Goal: Complete application form

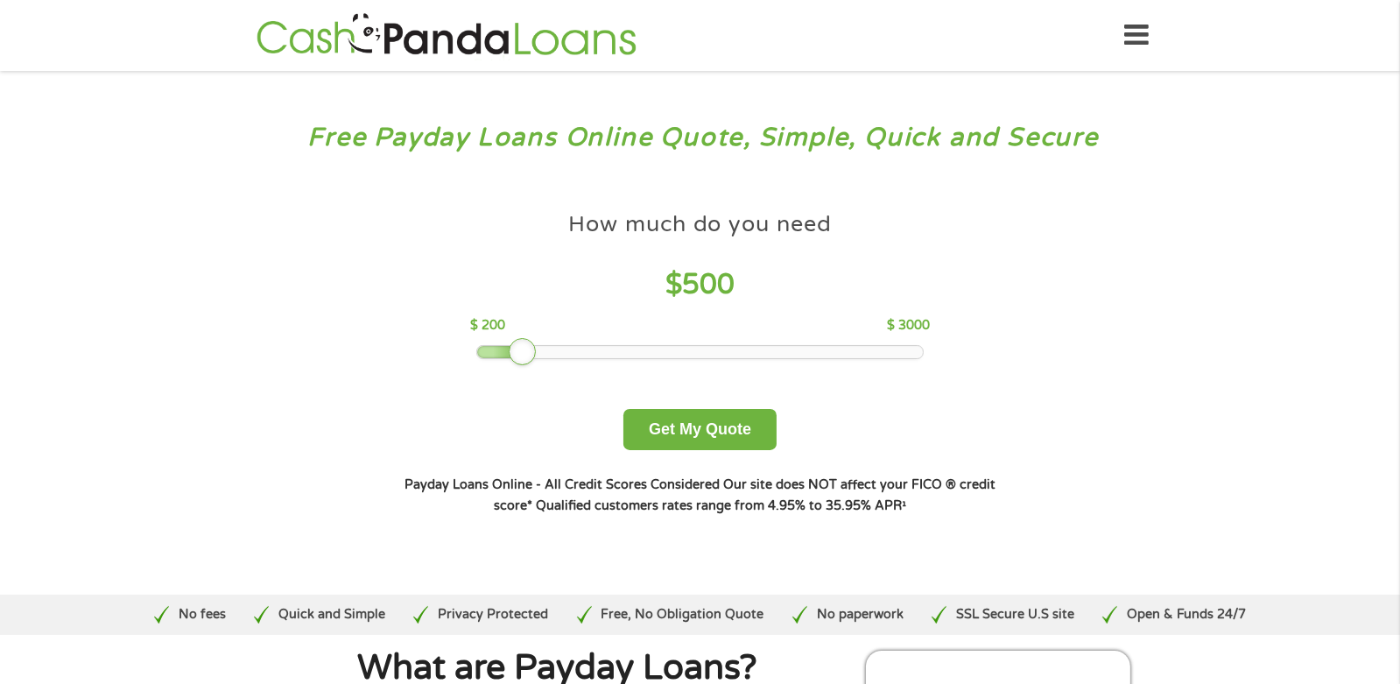
drag, startPoint x: 599, startPoint y: 356, endPoint x: 531, endPoint y: 355, distance: 67.4
click at [531, 355] on div at bounding box center [523, 352] width 28 height 28
click at [694, 424] on button "Get My Quote" at bounding box center [699, 429] width 153 height 41
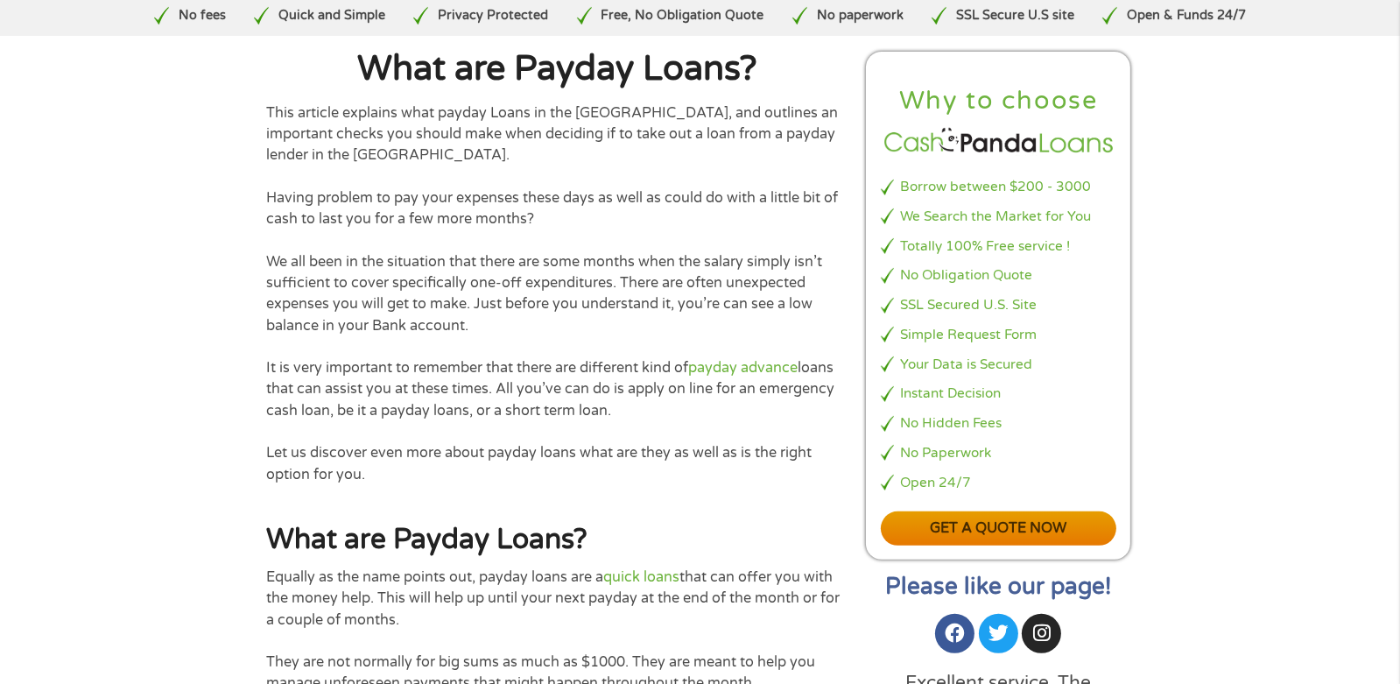
click at [946, 525] on link "Get a quote now" at bounding box center [999, 528] width 236 height 34
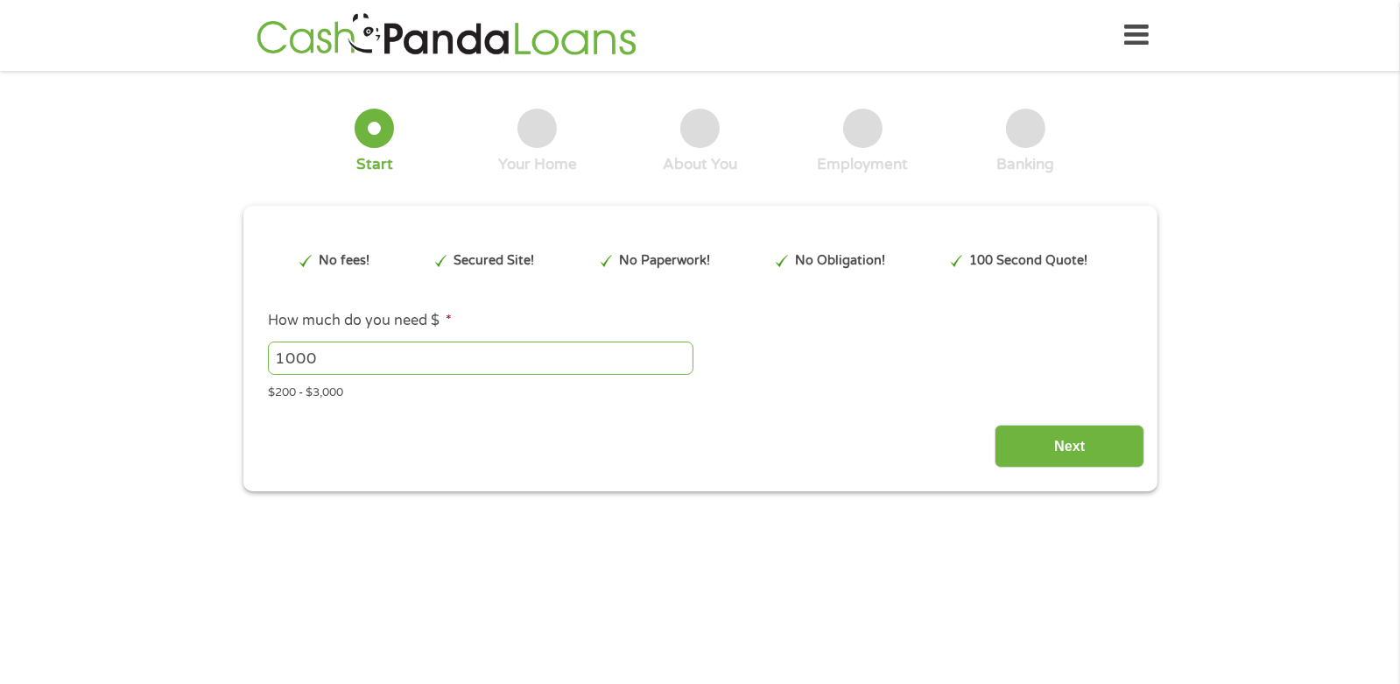
type input "EAIaIQobChMIg4mHtYLRjwMVf3J_AB3uizMOEAAYASAAEgKtr_D_BwE"
click at [347, 366] on input "1000" at bounding box center [480, 357] width 425 height 33
drag, startPoint x: 346, startPoint y: 366, endPoint x: -86, endPoint y: 299, distance: 436.6
type input "500"
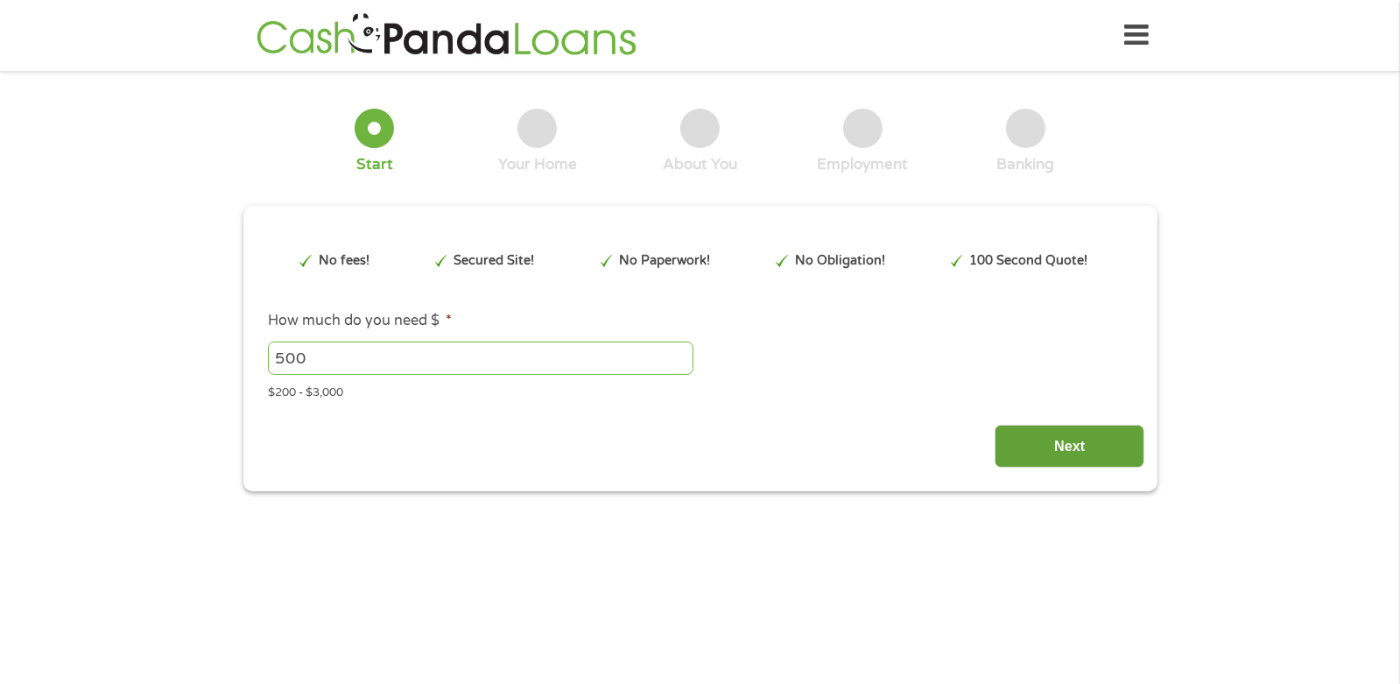
click at [1055, 455] on input "Next" at bounding box center [1069, 446] width 150 height 43
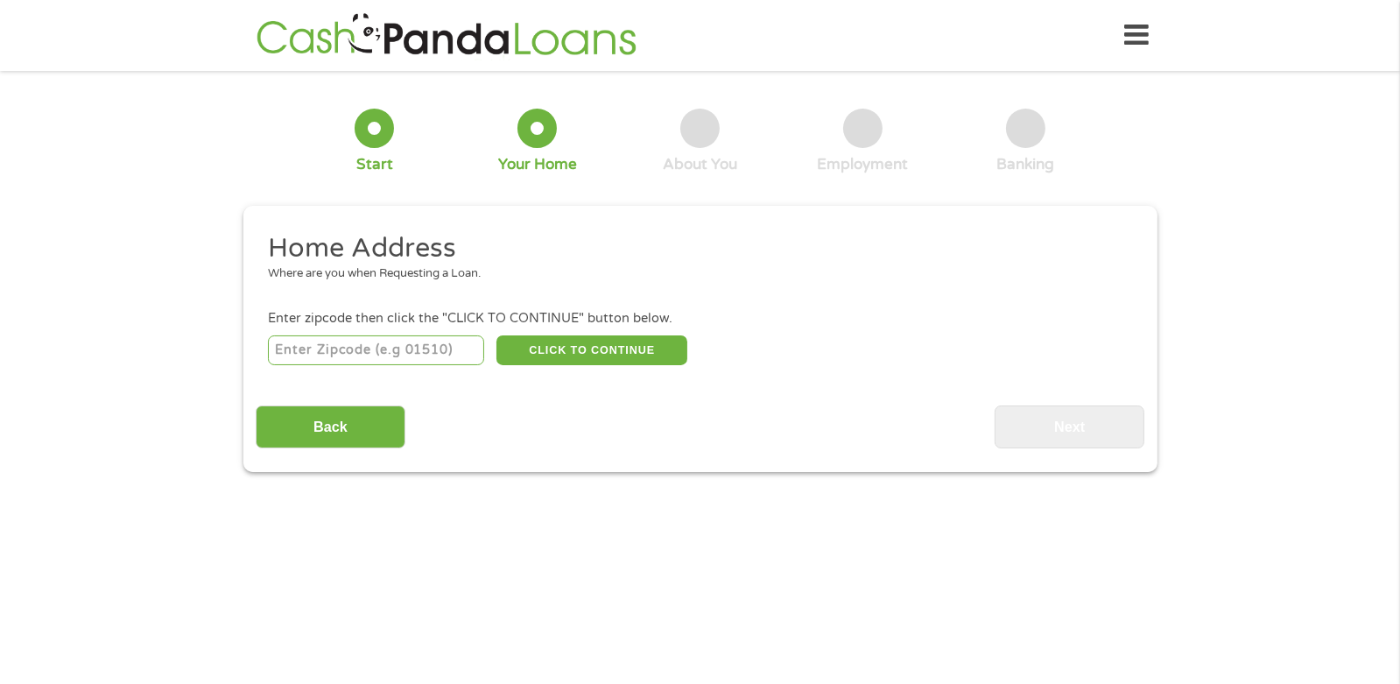
click at [285, 359] on input "number" at bounding box center [376, 350] width 216 height 30
click at [303, 353] on input "2962" at bounding box center [376, 350] width 216 height 30
type input "29662"
click at [576, 356] on button "CLICK TO CONTINUE" at bounding box center [591, 350] width 191 height 30
type input "29662"
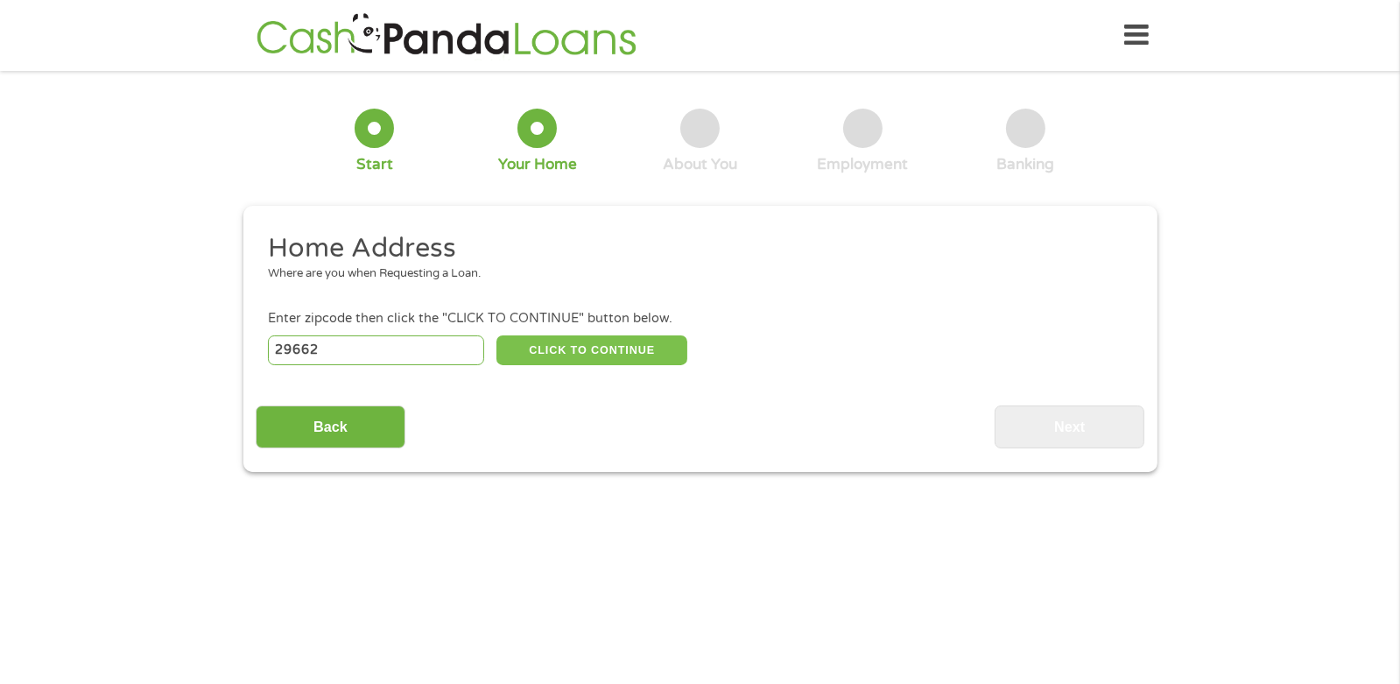
type input "Mauldin"
select select "South Carolina"
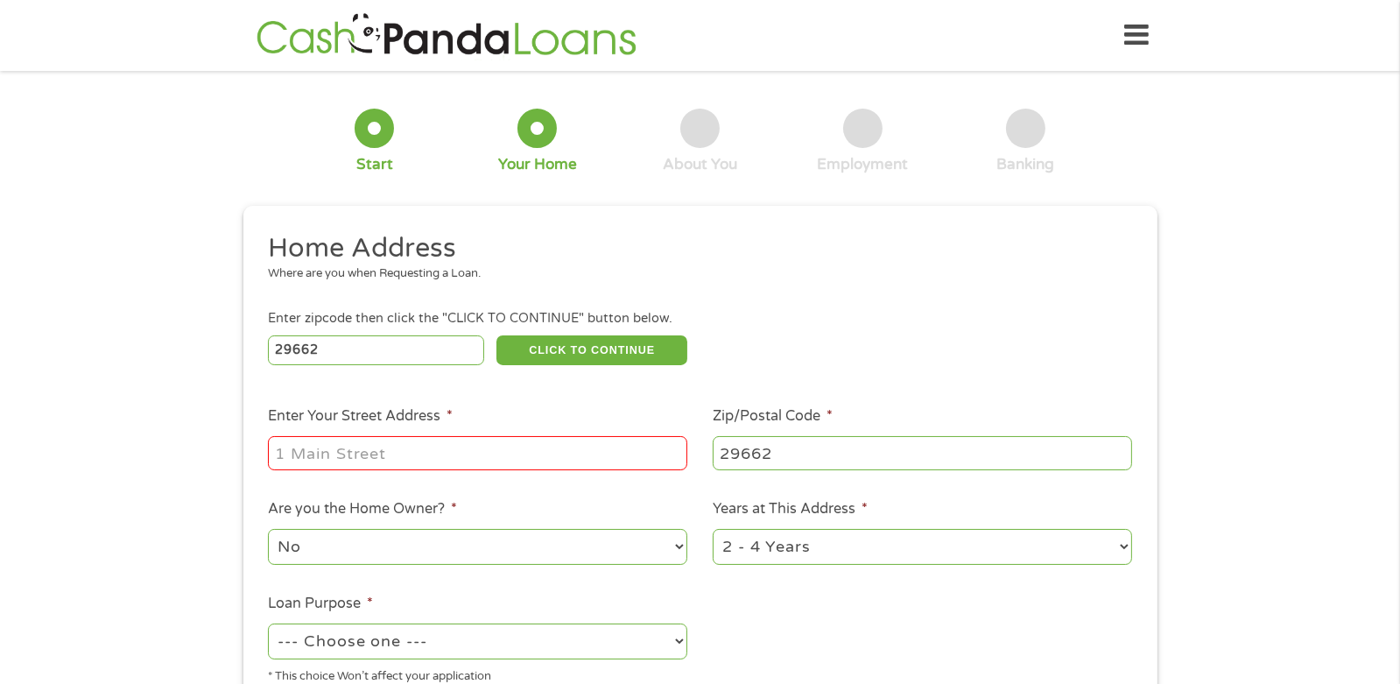
click at [376, 465] on input "Enter Your Street Address *" at bounding box center [477, 452] width 419 height 33
type input "201 Bethel DR"
click at [746, 556] on select "1 Year or less 1 - 2 Years 2 - 4 Years Over 4 Years" at bounding box center [921, 547] width 419 height 36
select select "12months"
click at [712, 531] on select "1 Year or less 1 - 2 Years 2 - 4 Years Over 4 Years" at bounding box center [921, 547] width 419 height 36
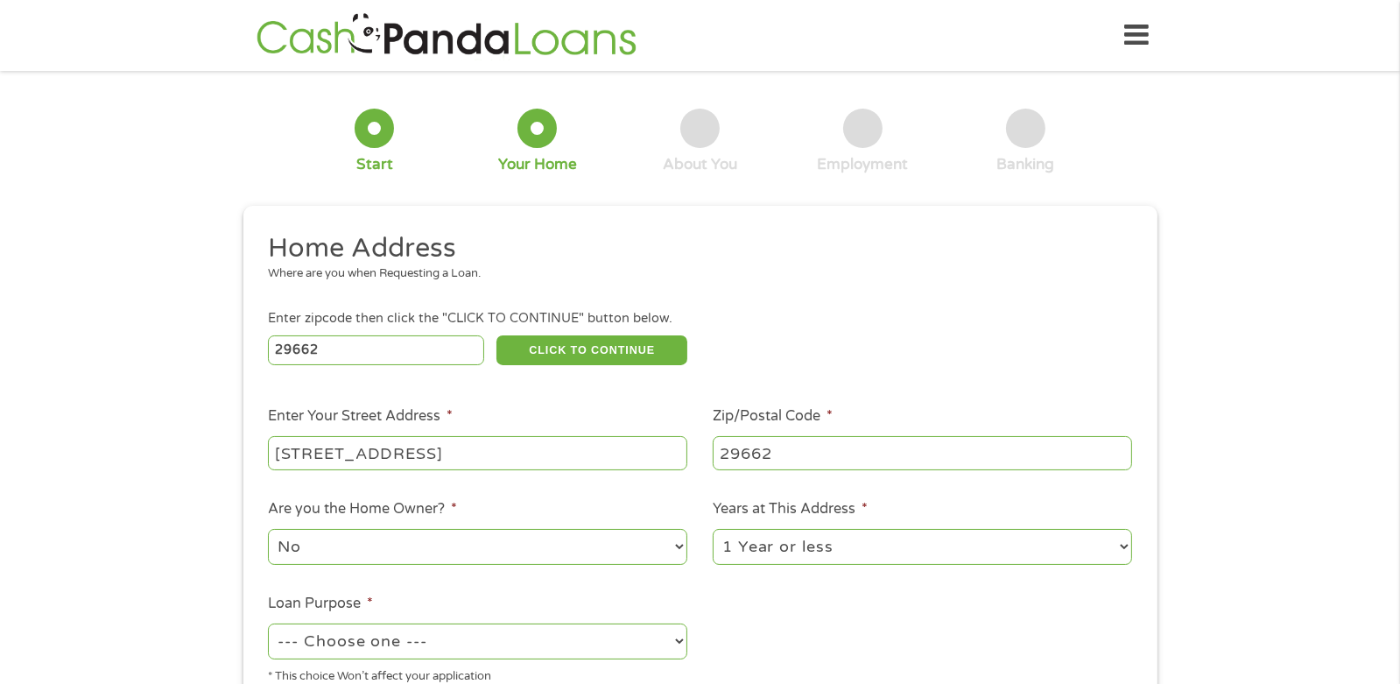
click at [555, 635] on select "--- Choose one --- Pay Bills Debt Consolidation Home Improvement Major Purchase…" at bounding box center [477, 641] width 419 height 36
select select "paybills"
click at [268, 626] on select "--- Choose one --- Pay Bills Debt Consolidation Home Improvement Major Purchase…" at bounding box center [477, 641] width 419 height 36
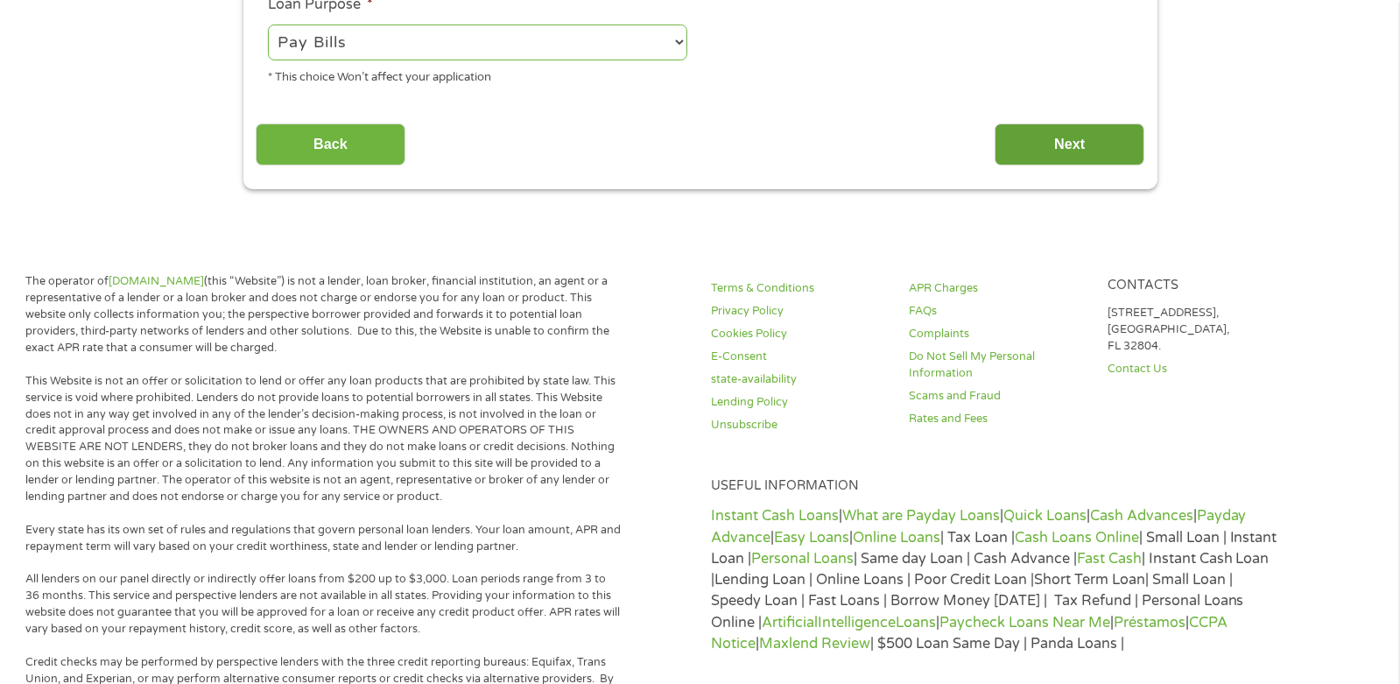
click at [1092, 158] on input "Next" at bounding box center [1069, 144] width 150 height 43
click at [1091, 149] on input "Next" at bounding box center [1069, 144] width 150 height 43
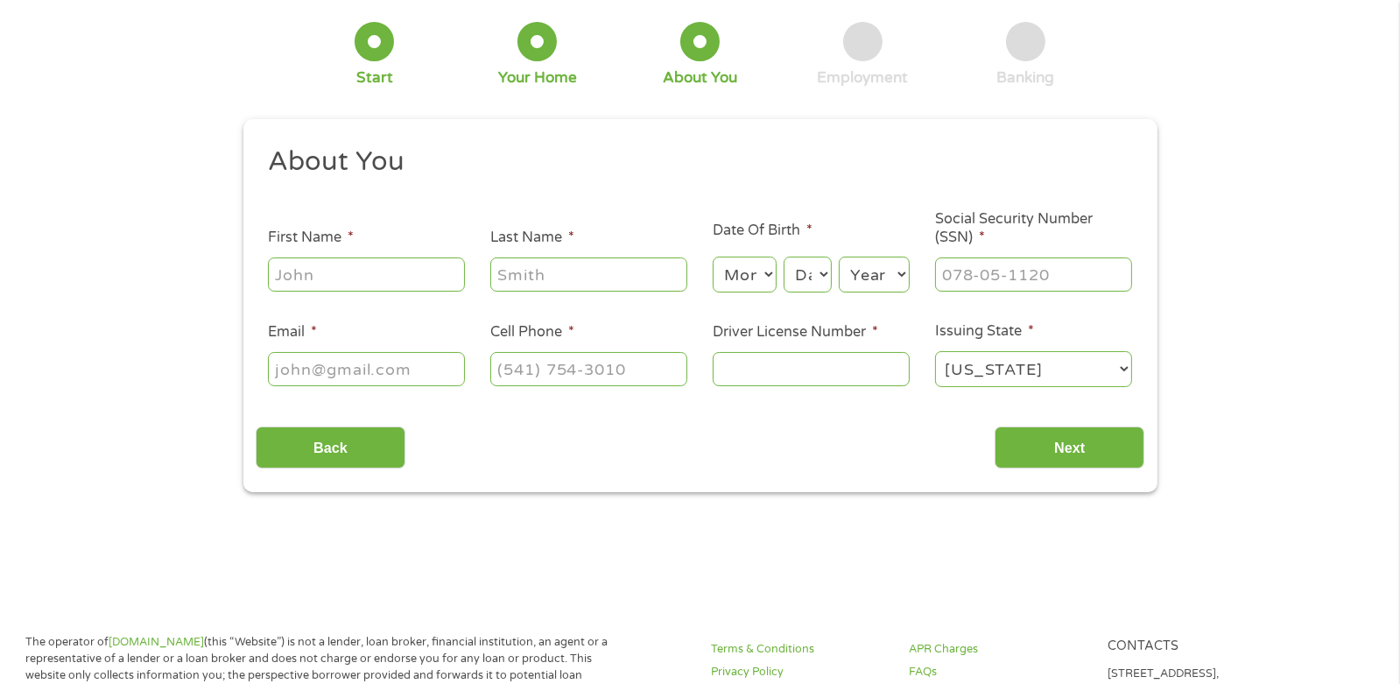
scroll to position [0, 0]
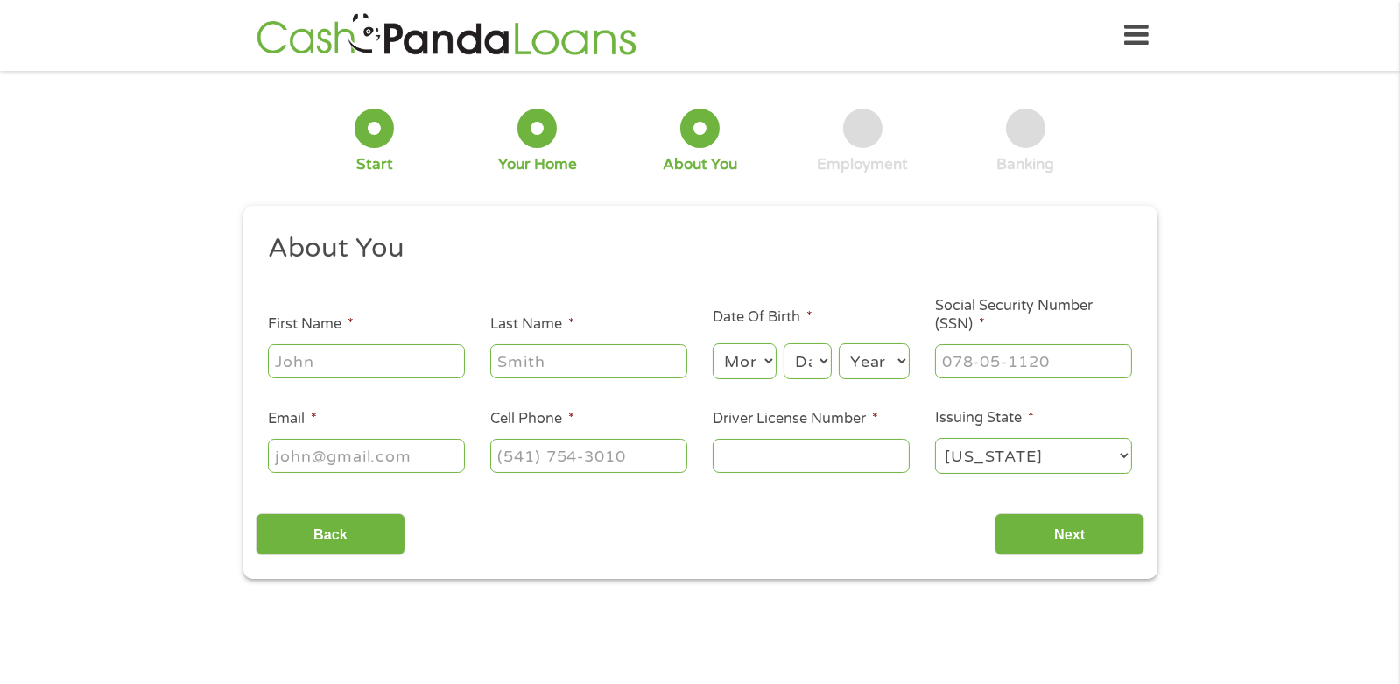
click at [373, 348] on input "First Name *" at bounding box center [366, 360] width 197 height 33
type input "Talitha"
type input "Corbett"
click at [759, 365] on select "Month 1 2 3 4 5 6 7 8 9 10 11 12" at bounding box center [744, 361] width 64 height 36
select select "7"
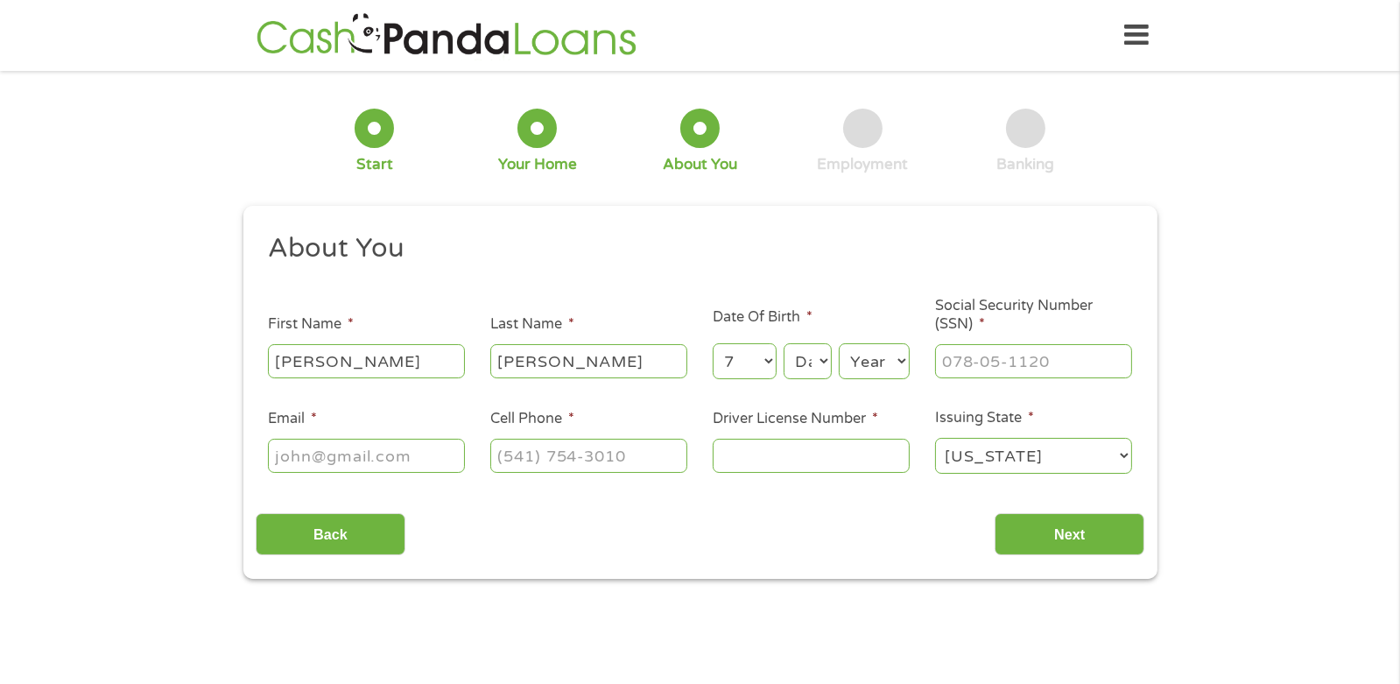
click at [712, 343] on select "Month 1 2 3 4 5 6 7 8 9 10 11 12" at bounding box center [744, 361] width 64 height 36
click at [806, 361] on select "Day 1 2 3 4 5 6 7 8 9 10 11 12 13 14 15 16 17 18 19 20 21 22 23 24 25 26 27 28 …" at bounding box center [806, 361] width 47 height 36
select select "30"
click at [783, 343] on select "Day 1 2 3 4 5 6 7 8 9 10 11 12 13 14 15 16 17 18 19 20 21 22 23 24 25 26 27 28 …" at bounding box center [806, 361] width 47 height 36
click at [867, 352] on select "Year 2007 2006 2005 2004 2003 2002 2001 2000 1999 1998 1997 1996 1995 1994 1993…" at bounding box center [874, 361] width 71 height 36
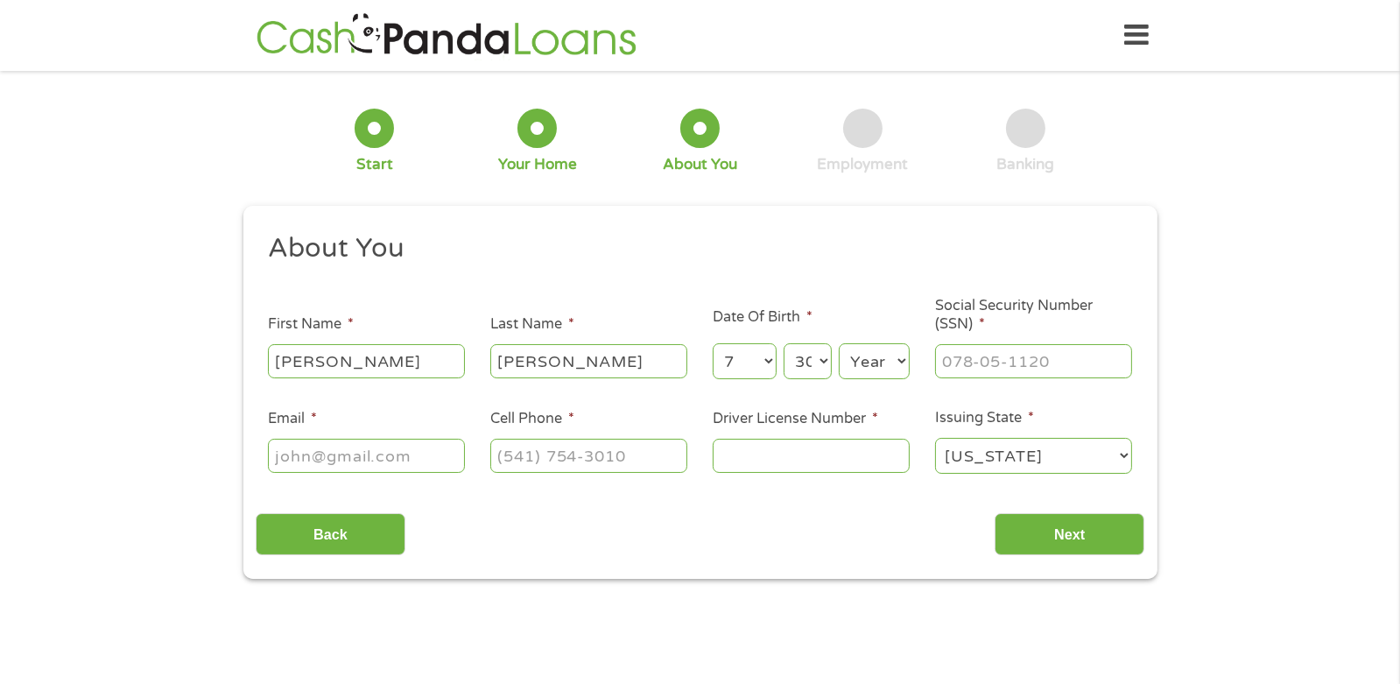
select select "1974"
click at [839, 343] on select "Year 2007 2006 2005 2004 2003 2002 2001 2000 1999 1998 1997 1996 1995 1994 1993…" at bounding box center [874, 361] width 71 height 36
click at [973, 365] on input "___-__-____" at bounding box center [1033, 360] width 197 height 33
type input "247-53-9371"
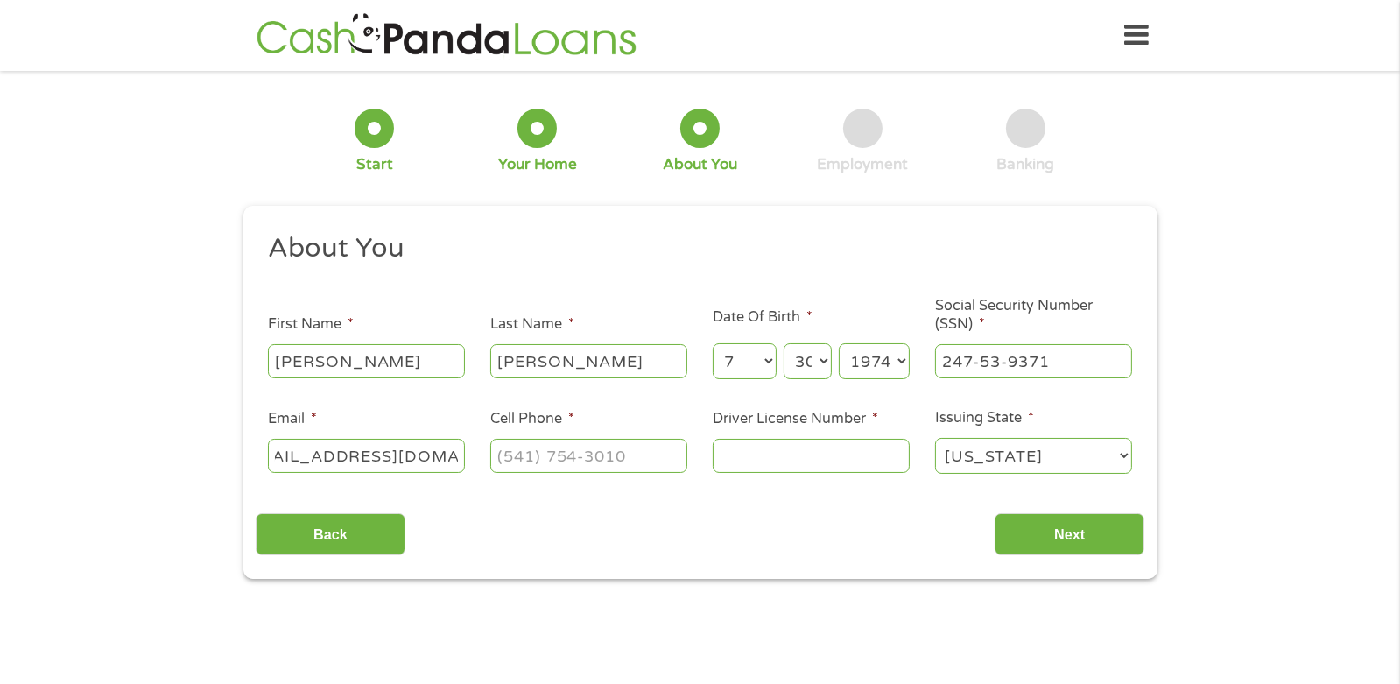
type input "talithacorbett@yahoo.com"
type input "(864) 693-0017"
type input "007203432"
click at [1084, 539] on input "Next" at bounding box center [1069, 534] width 150 height 43
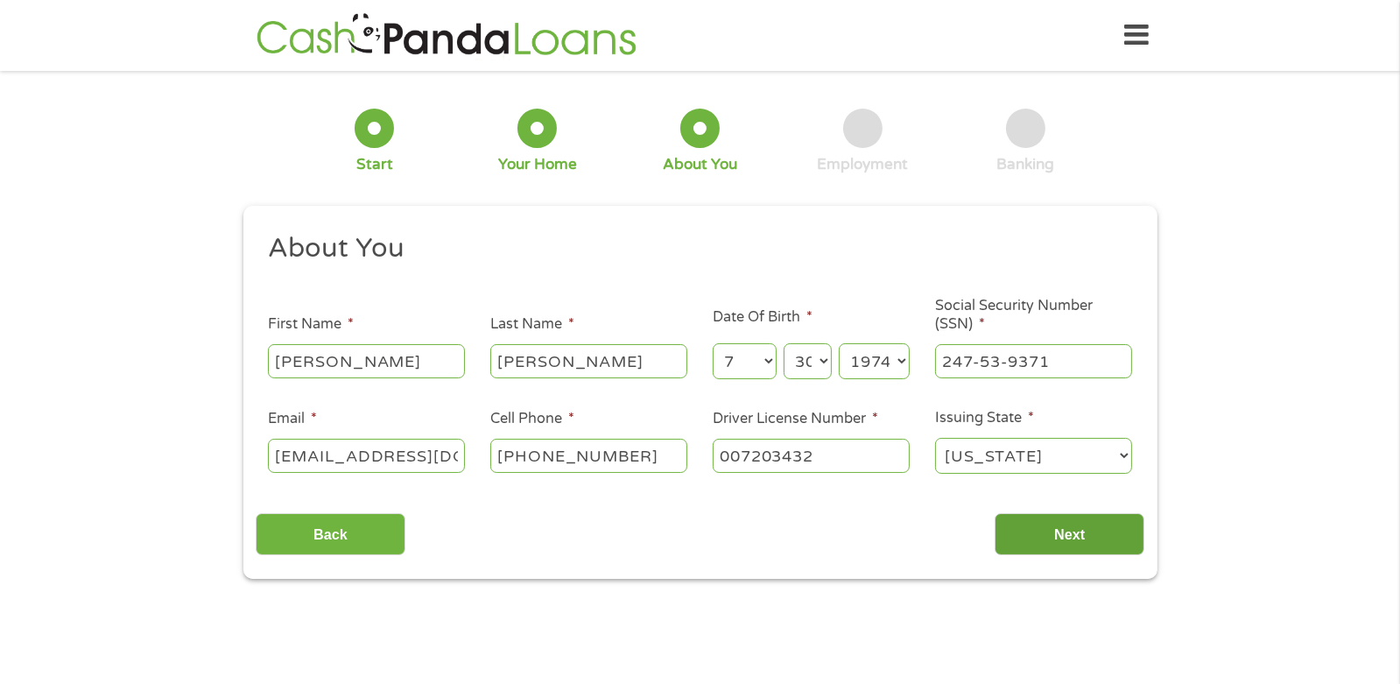
click at [1071, 539] on input "Next" at bounding box center [1069, 534] width 150 height 43
click at [1067, 533] on input "Next" at bounding box center [1069, 534] width 150 height 43
click at [1060, 533] on input "Next" at bounding box center [1069, 534] width 150 height 43
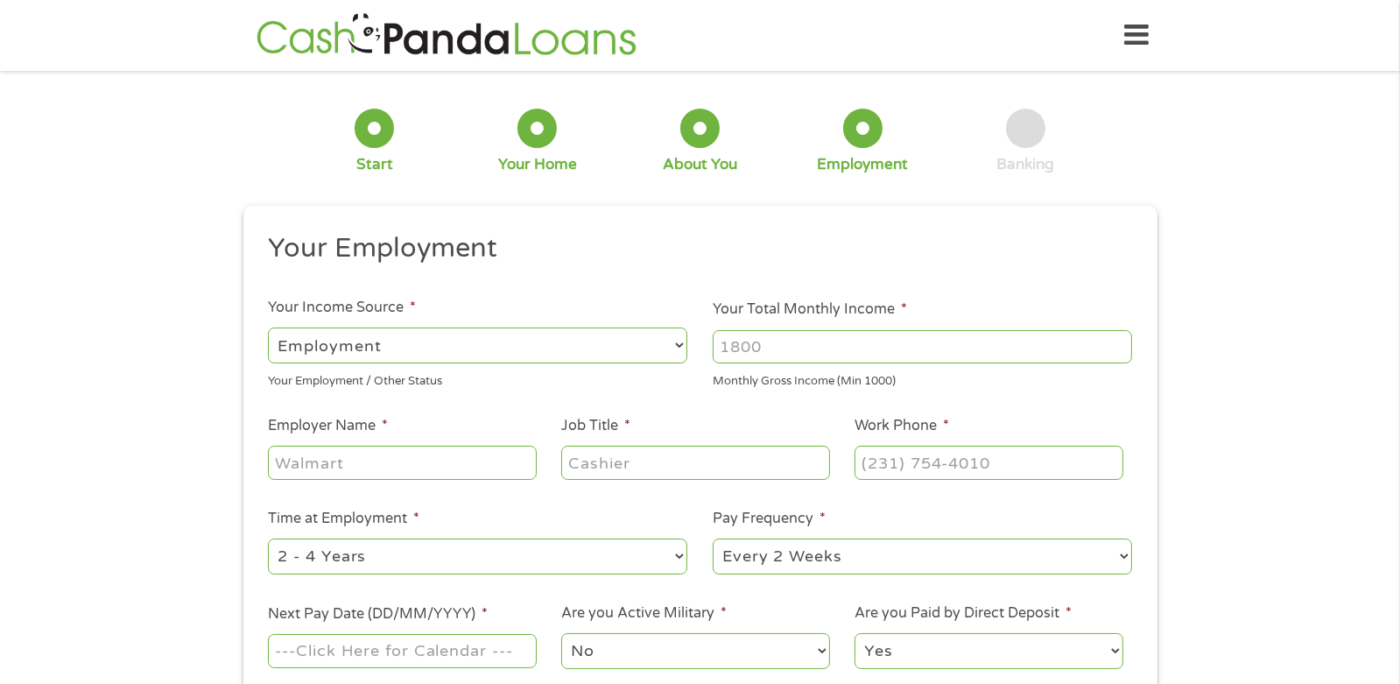
scroll to position [7, 7]
click at [777, 349] on input "Your Total Monthly Income *" at bounding box center [921, 346] width 419 height 33
type input "3899"
type input "Palmetto Health Pro"
type input "Insurance Agent"
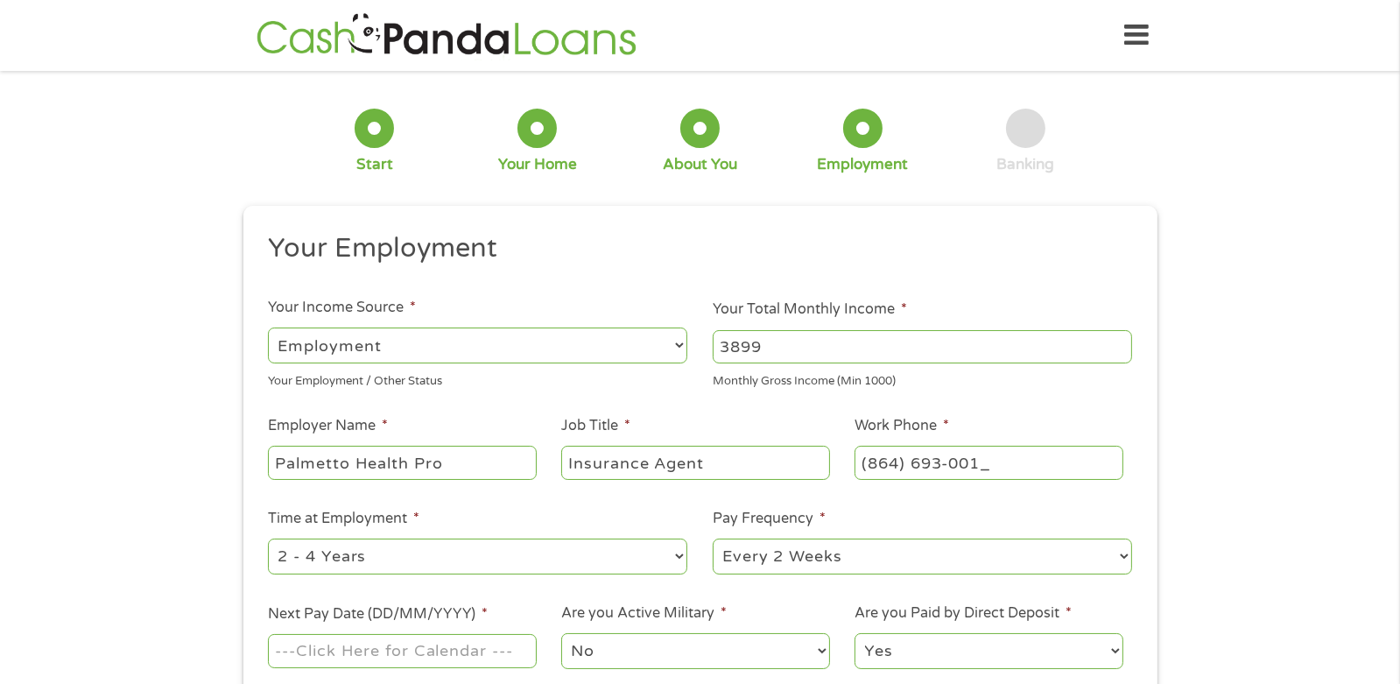
type input "(864) 693-0017"
click at [667, 568] on select "--- Choose one --- 1 Year or less 1 - 2 Years 2 - 4 Years Over 4 Years" at bounding box center [477, 556] width 419 height 36
select select "60months"
click at [268, 539] on select "--- Choose one --- 1 Year or less 1 - 2 Years 2 - 4 Years Over 4 Years" at bounding box center [477, 556] width 419 height 36
click at [444, 649] on input "Next Pay Date (DD/MM/YYYY) *" at bounding box center [402, 650] width 268 height 33
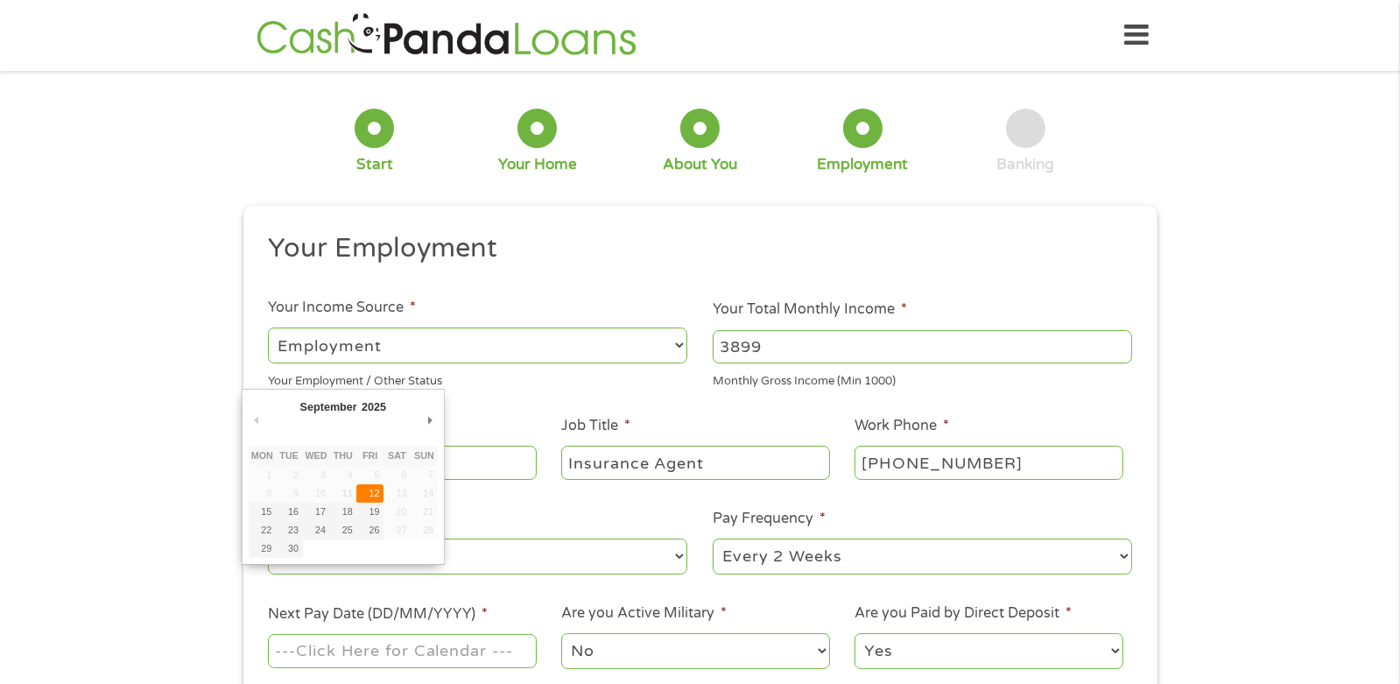
type input "12/09/2025"
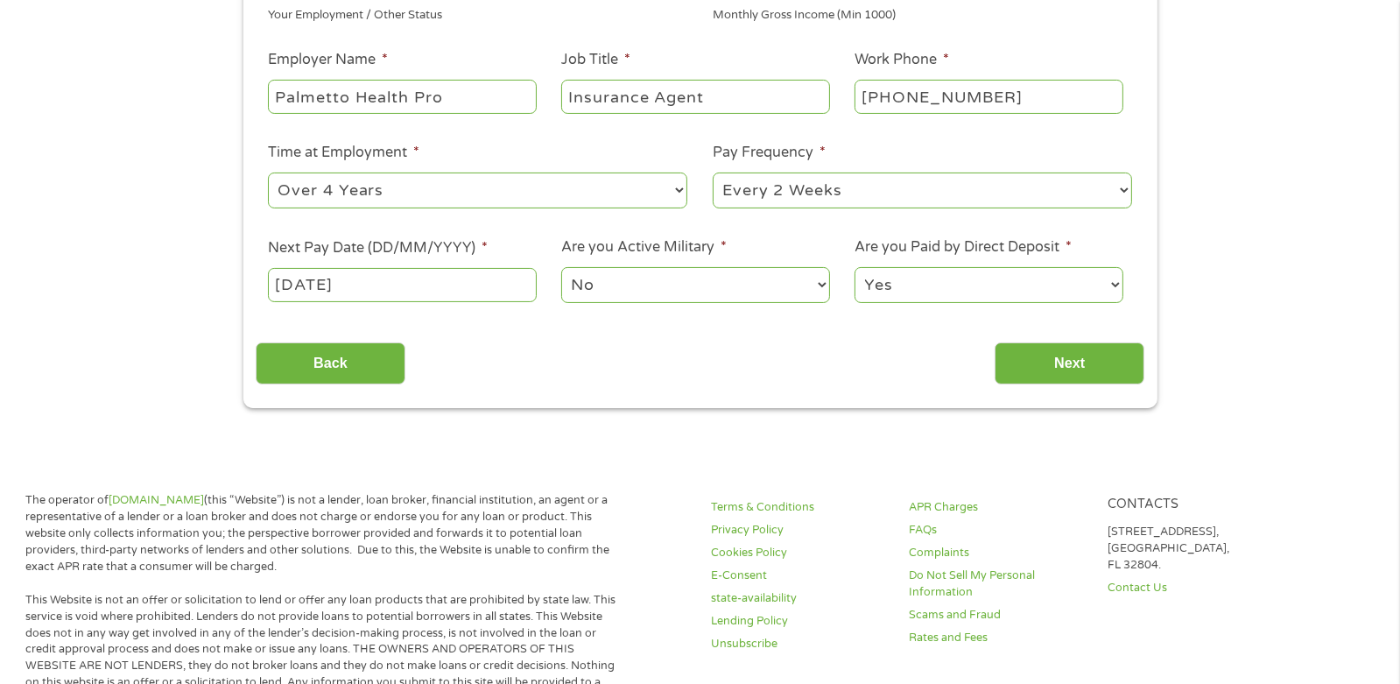
scroll to position [368, 0]
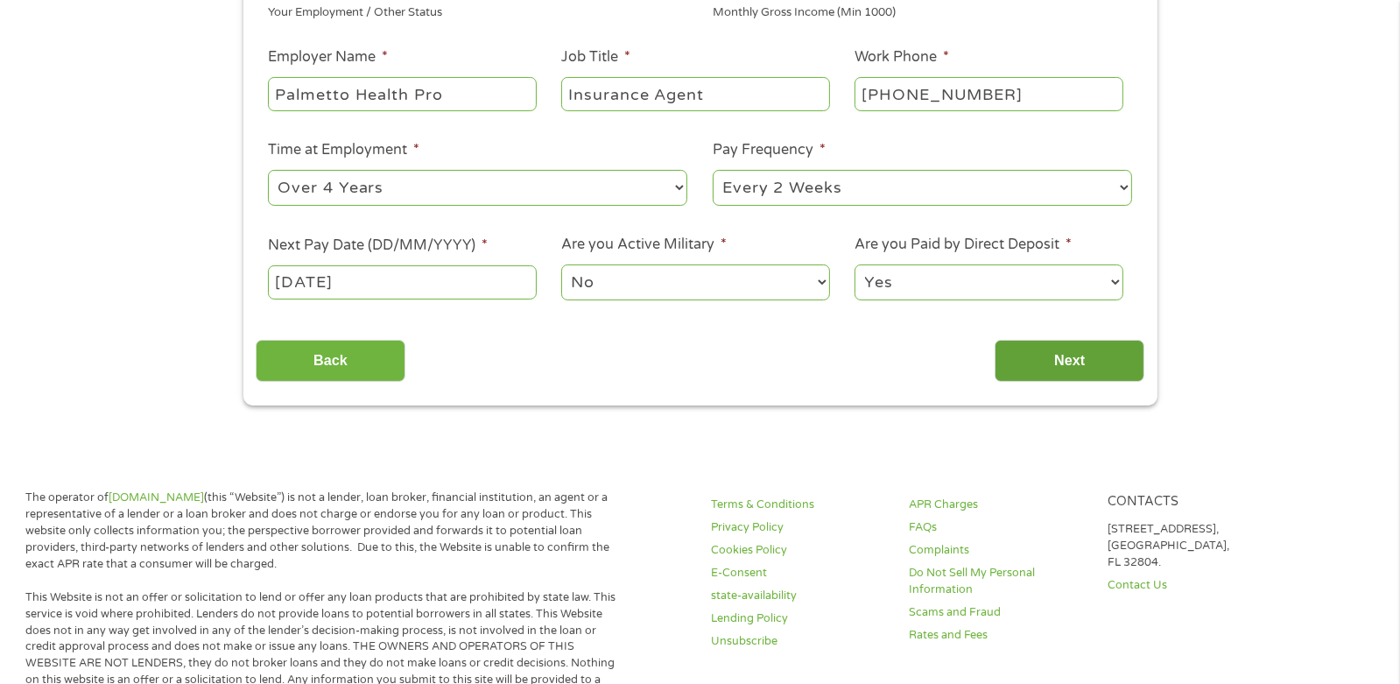
click at [1071, 361] on input "Next" at bounding box center [1069, 361] width 150 height 43
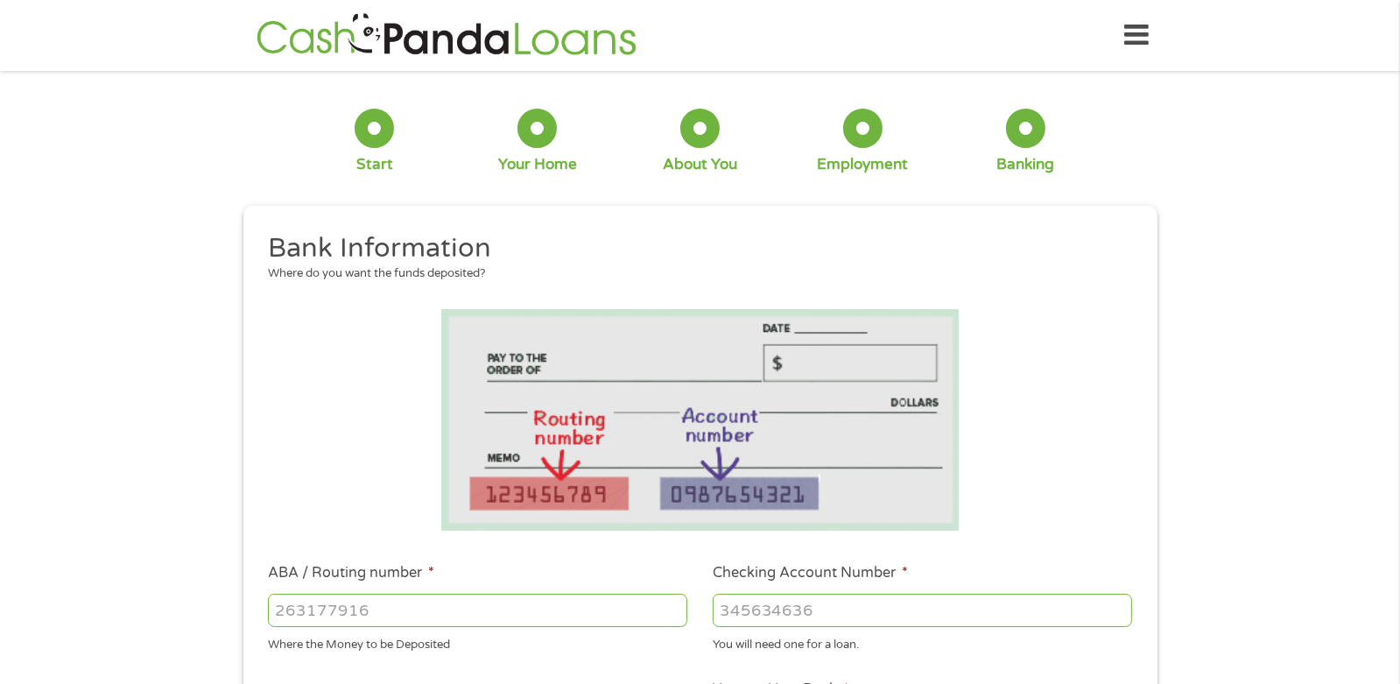
scroll to position [0, 0]
click at [363, 617] on input "ABA / Routing number *" at bounding box center [477, 609] width 419 height 33
type input "031176110"
type input "CAPITAL ONE NA"
type input "36306978695"
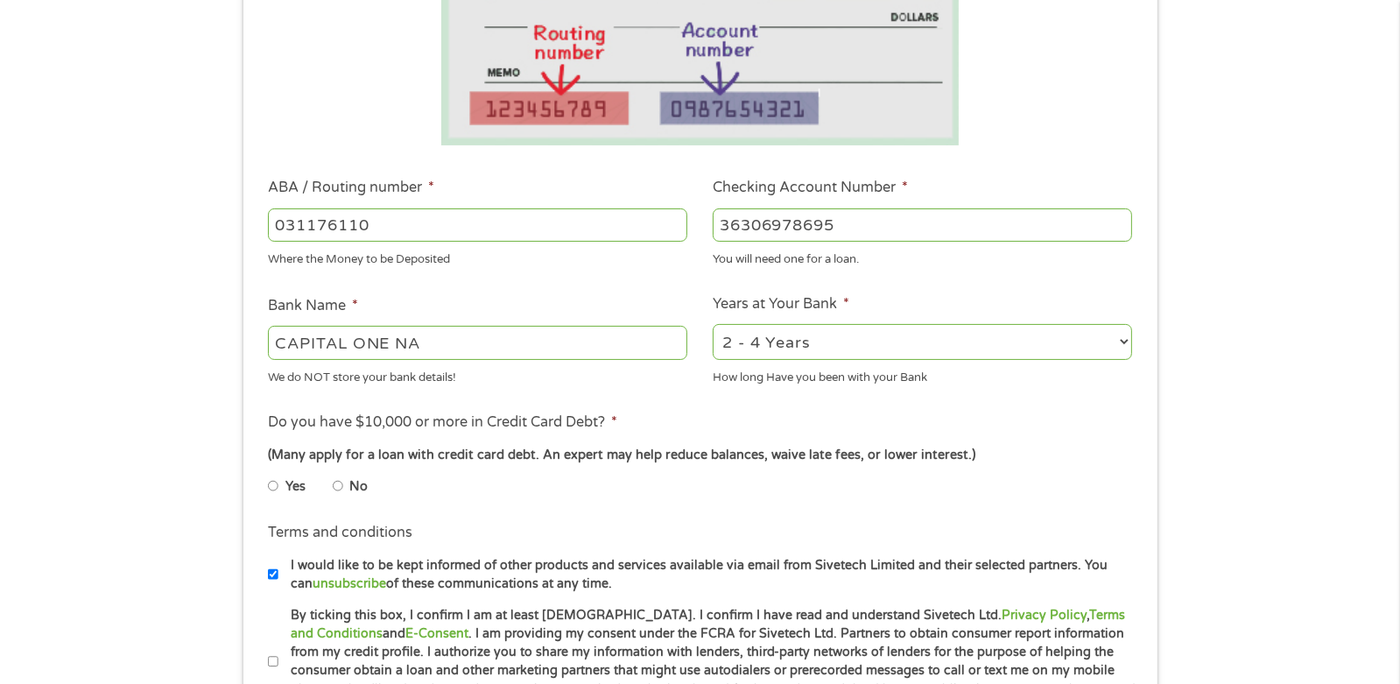
scroll to position [386, 0]
click at [883, 347] on select "2 - 4 Years 6 - 12 Months 1 - 2 Years Over 4 Years" at bounding box center [921, 341] width 419 height 36
select select "60months"
click at [712, 324] on select "2 - 4 Years 6 - 12 Months 1 - 2 Years Over 4 Years" at bounding box center [921, 341] width 419 height 36
click at [333, 486] on input "No" at bounding box center [338, 485] width 11 height 28
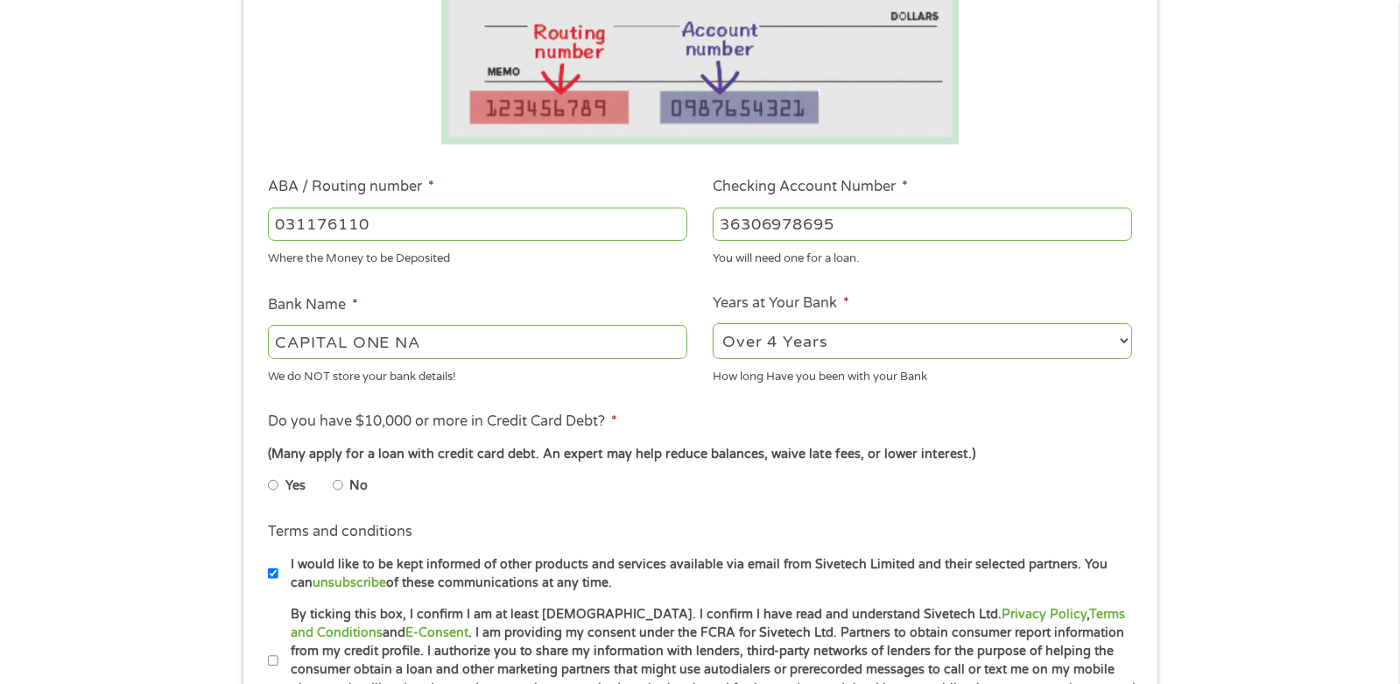
radio input "true"
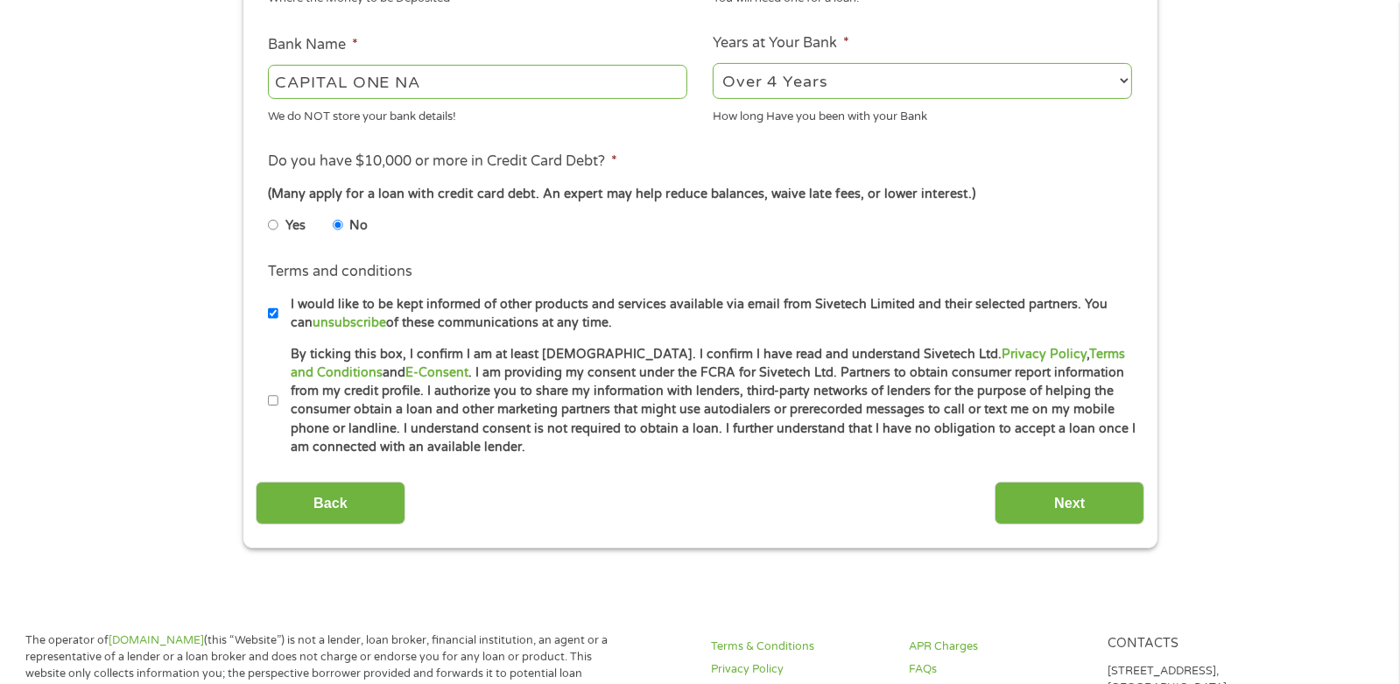
scroll to position [673, 0]
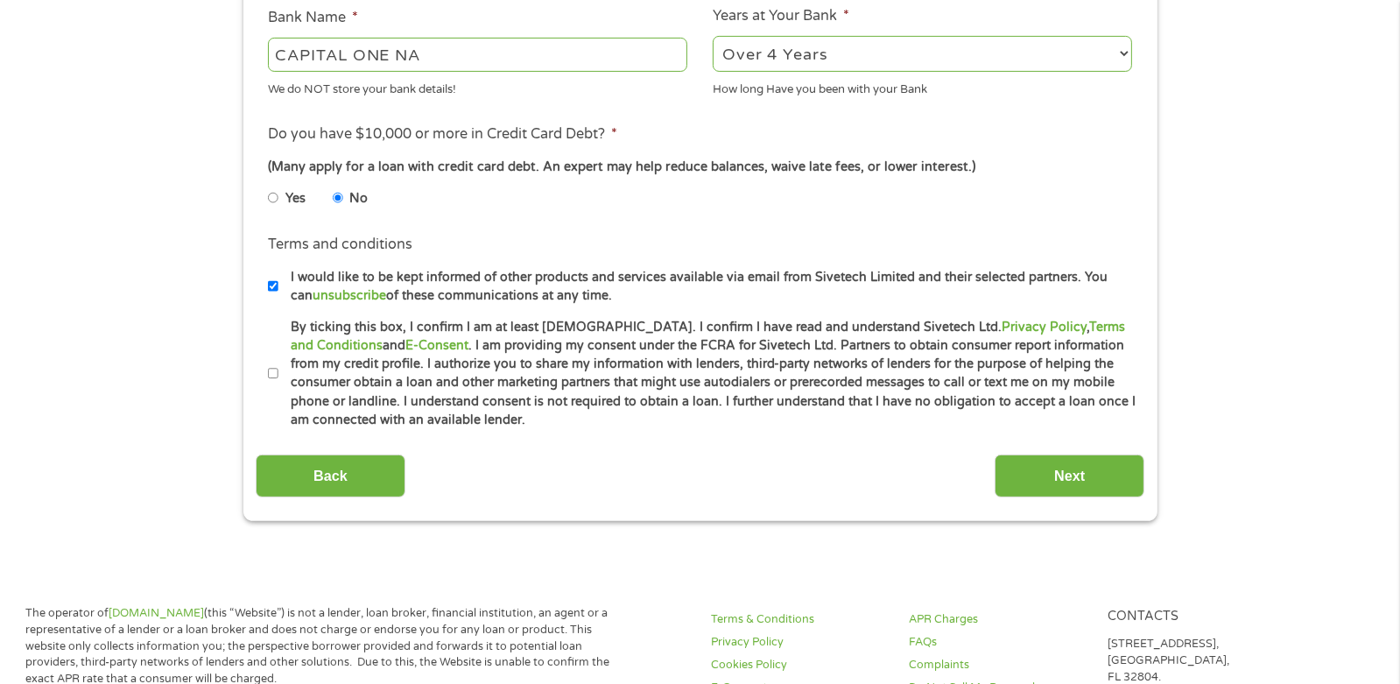
click at [273, 287] on input "I would like to be kept informed of other products and services available via e…" at bounding box center [273, 286] width 11 height 28
checkbox input "false"
click at [270, 371] on input "By ticking this box, I confirm I am at least 18 years old. I confirm I have rea…" at bounding box center [273, 374] width 11 height 28
checkbox input "true"
click at [1091, 486] on input "Next" at bounding box center [1069, 475] width 150 height 43
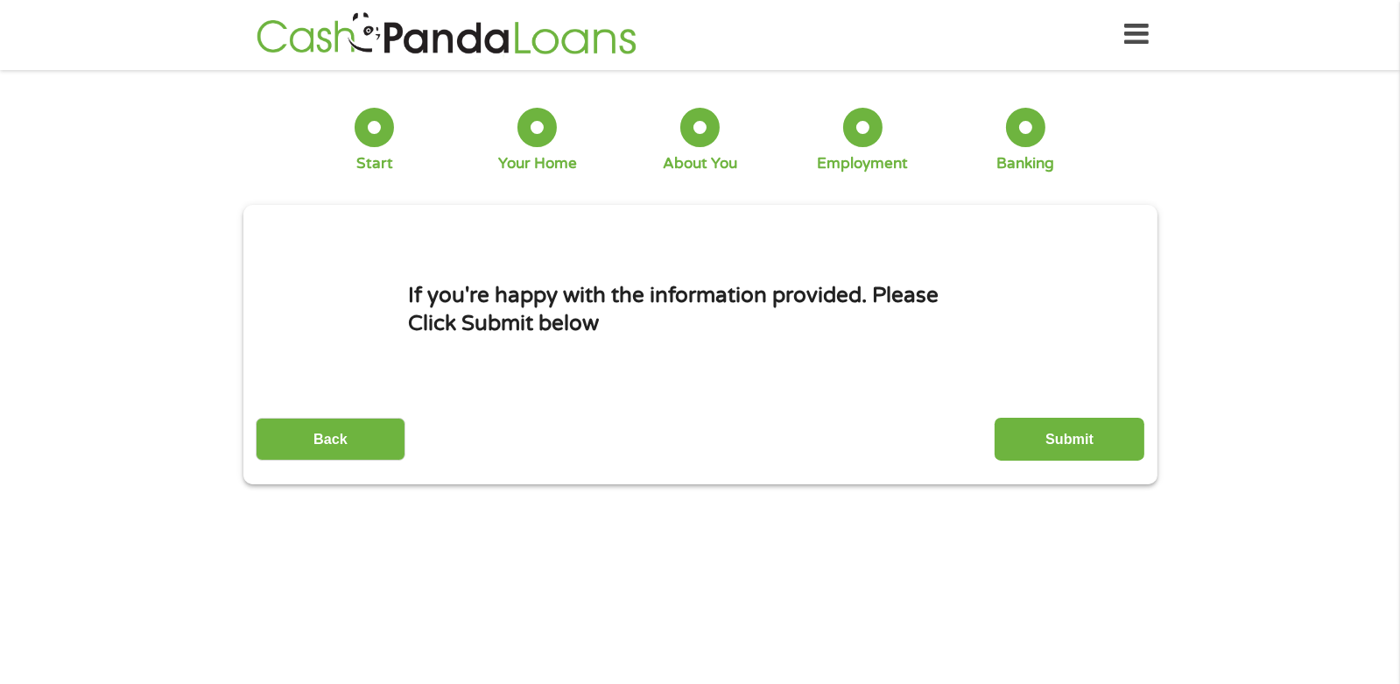
scroll to position [0, 0]
click at [1065, 444] on input "Submit" at bounding box center [1069, 439] width 150 height 43
